Goal: Information Seeking & Learning: Learn about a topic

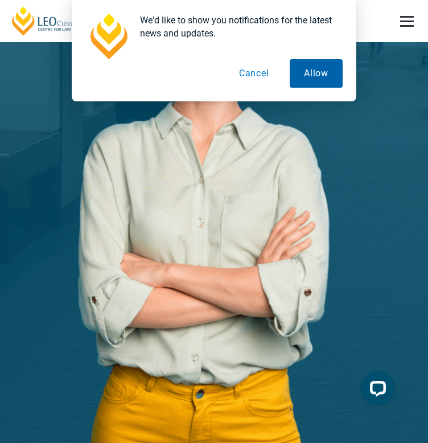
click at [299, 71] on button "Allow" at bounding box center [316, 73] width 53 height 28
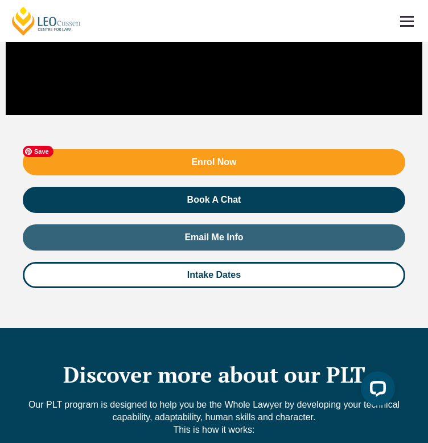
scroll to position [1915, 0]
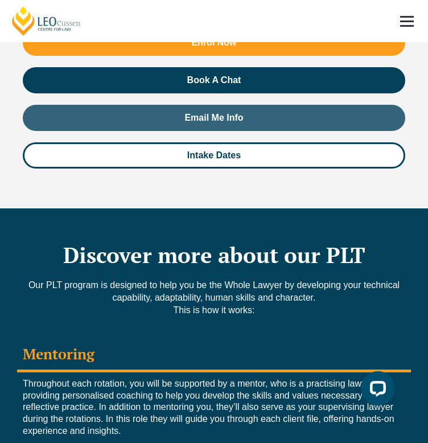
click at [397, 20] on link at bounding box center [407, 21] width 42 height 42
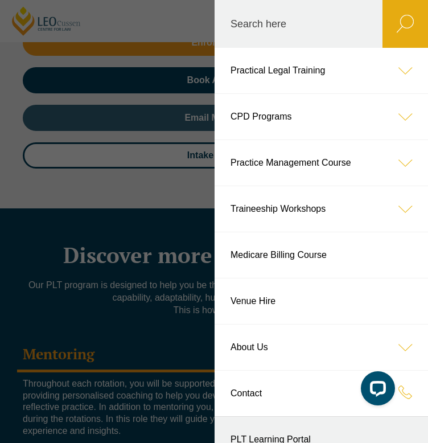
click at [390, 65] on icon at bounding box center [405, 71] width 46 height 46
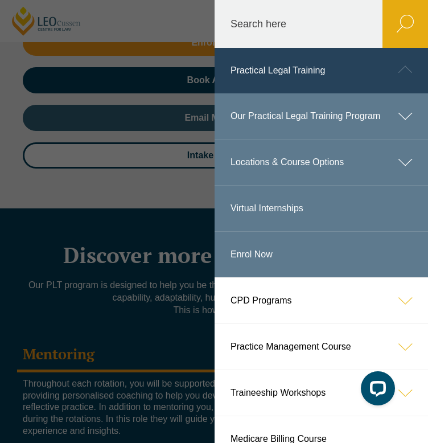
click at [309, 122] on link "Our Practical Legal Training Program" at bounding box center [320, 116] width 213 height 46
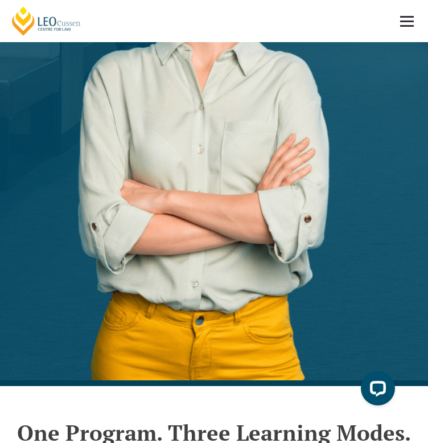
scroll to position [493, 0]
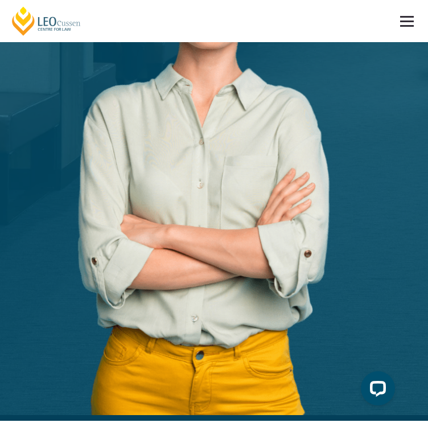
click at [0, 0] on div "Part Time" at bounding box center [0, 0] width 0 height 0
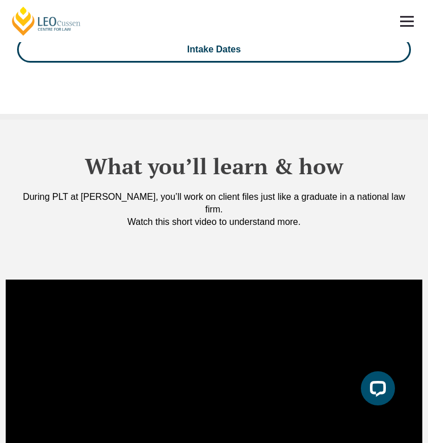
scroll to position [1383, 0]
click at [0, 0] on div "Rotations" at bounding box center [0, 0] width 0 height 0
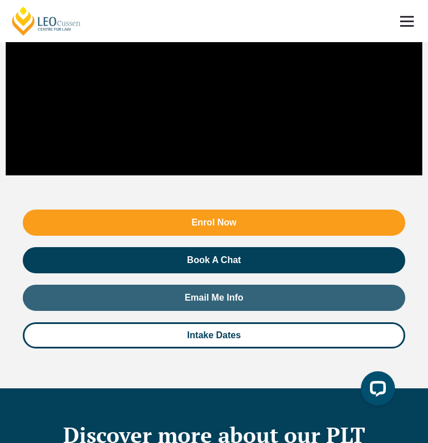
scroll to position [1724, 0]
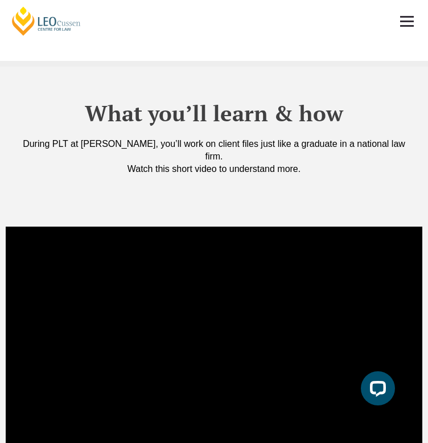
scroll to position [1439, 0]
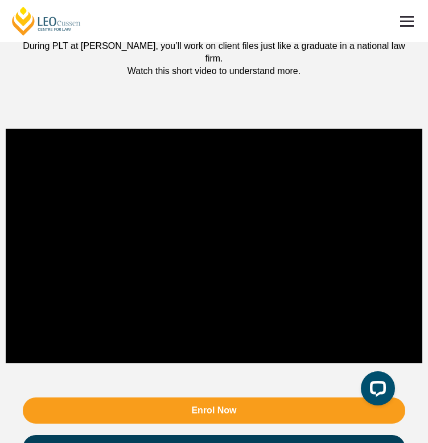
scroll to position [1376, 0]
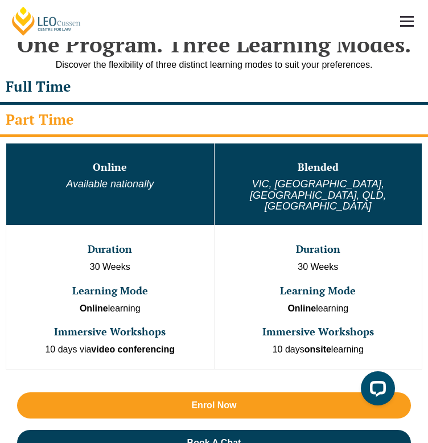
scroll to position [867, 0]
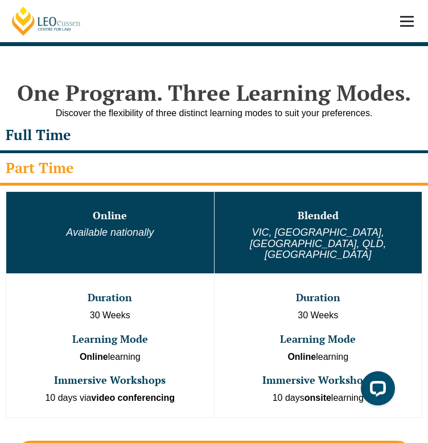
click at [400, 14] on link at bounding box center [407, 21] width 42 height 42
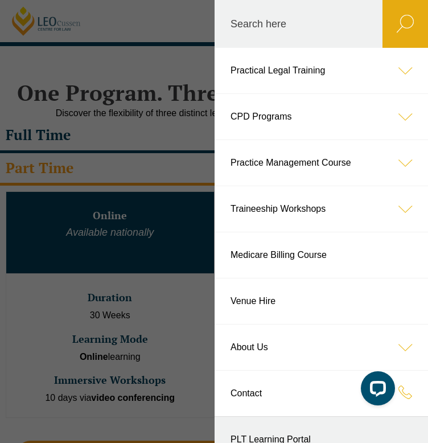
click at [390, 66] on icon at bounding box center [405, 71] width 46 height 46
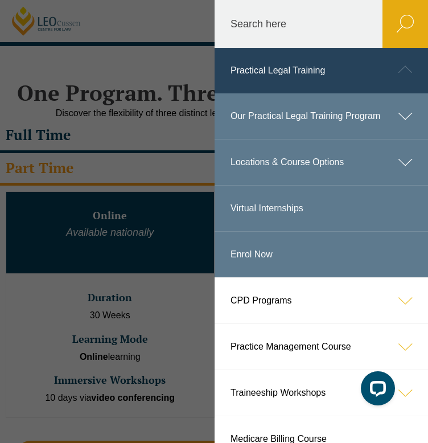
click at [397, 163] on icon at bounding box center [405, 162] width 46 height 46
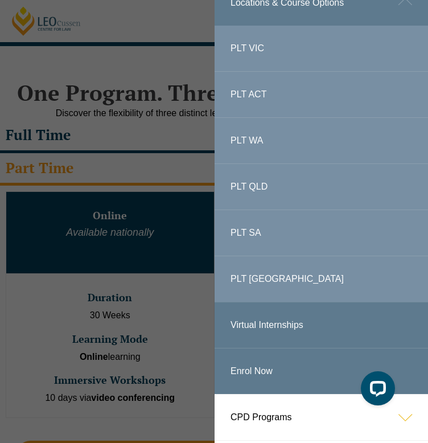
scroll to position [168, 0]
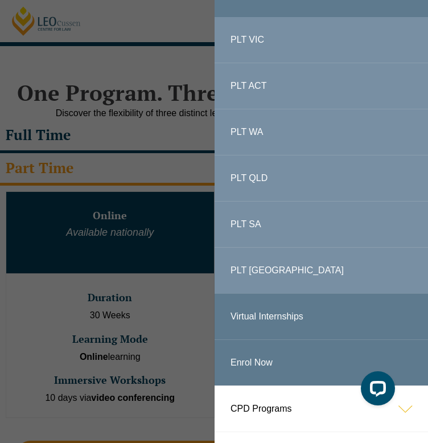
click at [271, 174] on link "PLT QLD" at bounding box center [320, 178] width 213 height 46
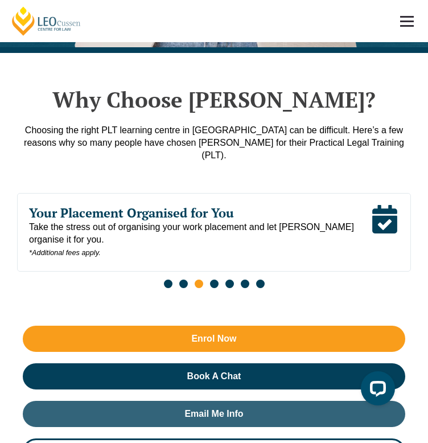
scroll to position [906, 0]
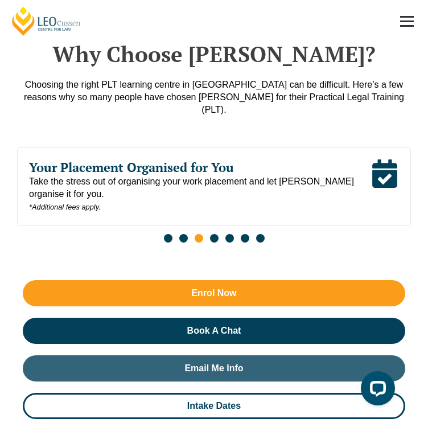
click at [0, 0] on div "Part Time" at bounding box center [0, 0] width 0 height 0
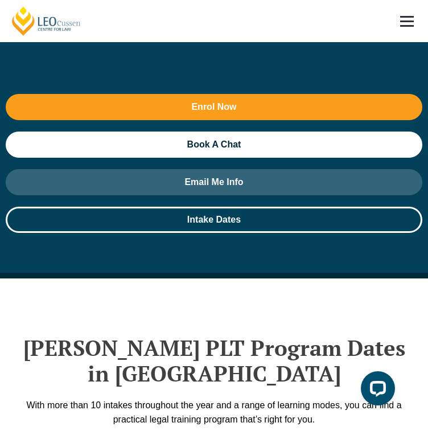
scroll to position [2179, 0]
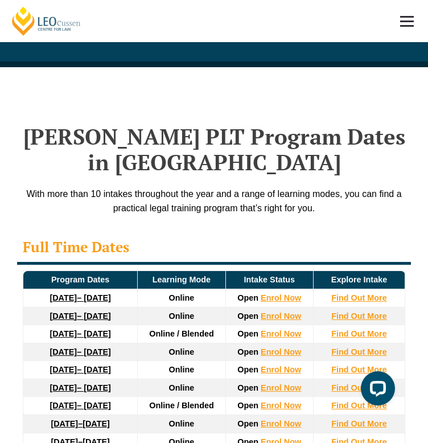
click at [0, 0] on div "2026 Fees" at bounding box center [0, 0] width 0 height 0
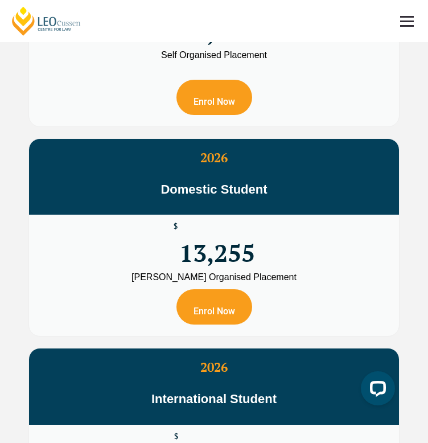
scroll to position [3352, 0]
